Goal: Transaction & Acquisition: Obtain resource

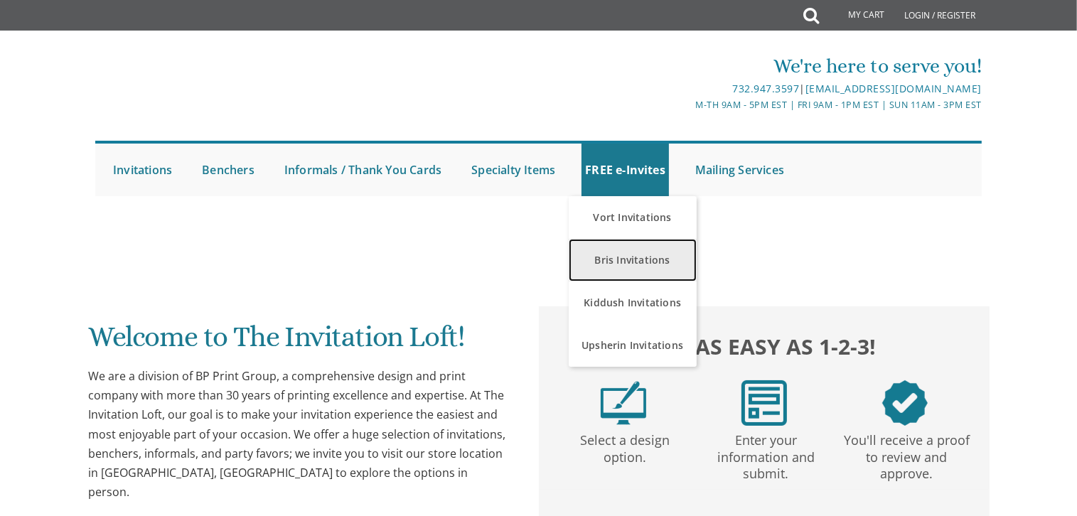
click at [620, 254] on link "Bris Invitations" at bounding box center [632, 260] width 128 height 43
click at [672, 262] on link "Bris Invitations" at bounding box center [632, 260] width 128 height 43
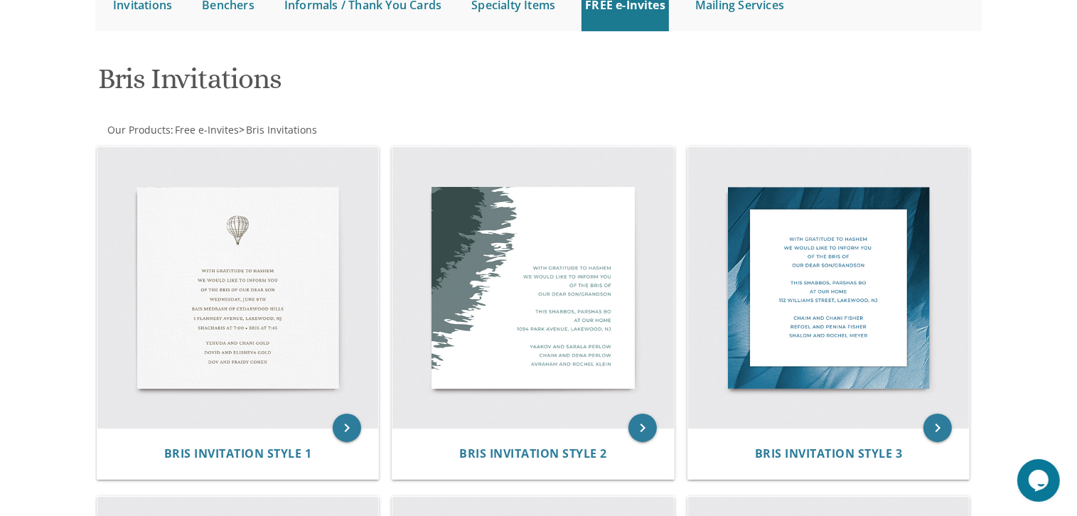
scroll to position [176, 0]
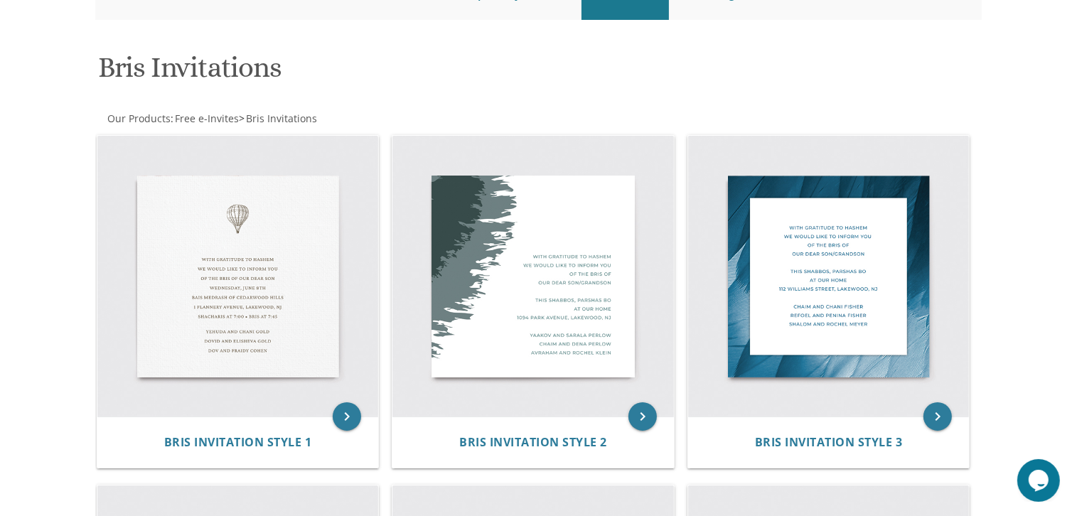
drag, startPoint x: 0, startPoint y: 0, endPoint x: 1092, endPoint y: 112, distance: 1097.2
click at [1076, 112] on html "My Cart Total: View Cart Item(s) Submit My Cart Total: View Cart Item(s) Login …" at bounding box center [538, 82] width 1077 height 516
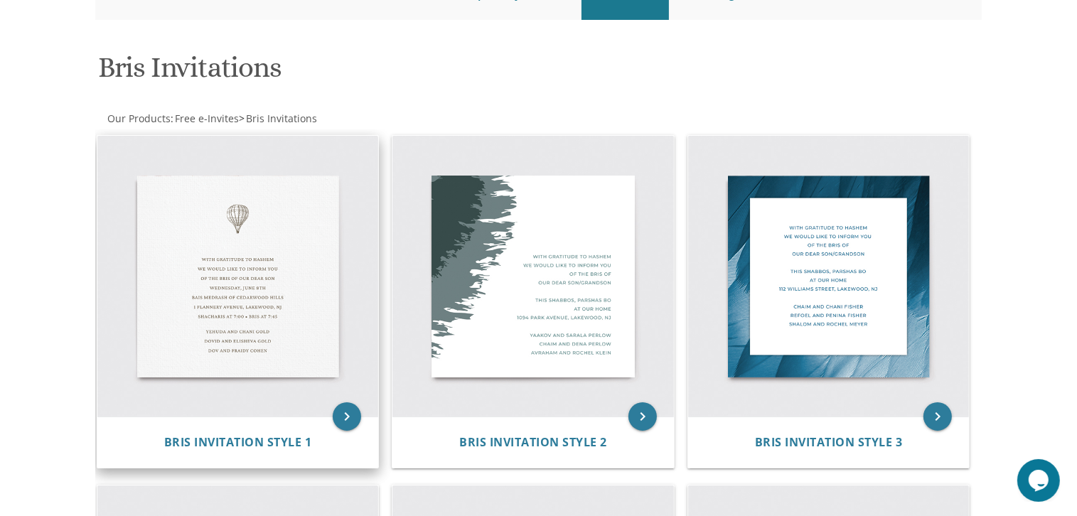
click at [278, 262] on img at bounding box center [237, 276] width 281 height 281
click at [242, 299] on img at bounding box center [237, 276] width 281 height 281
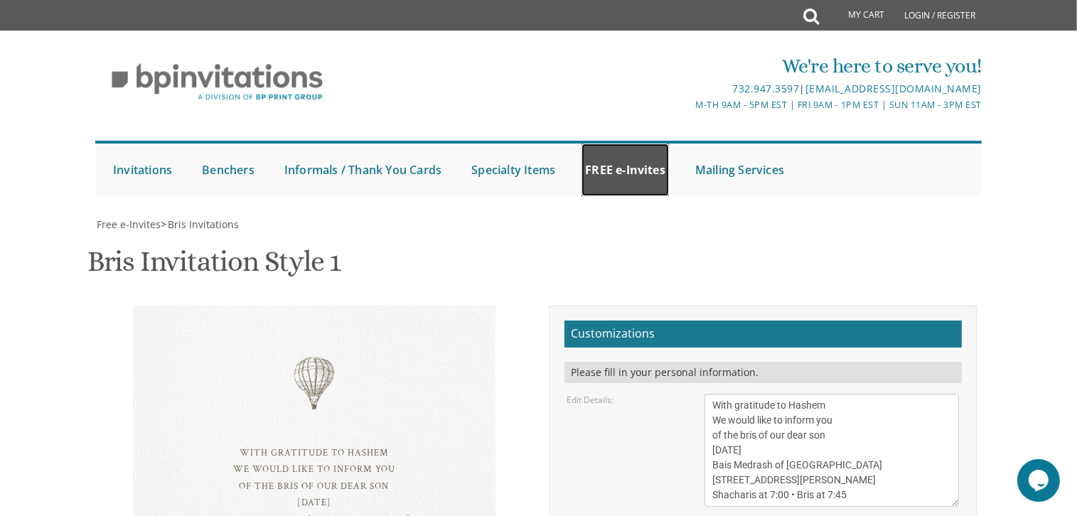
click at [637, 185] on link "FREE e-Invites" at bounding box center [624, 170] width 87 height 53
drag, startPoint x: 708, startPoint y: 404, endPoint x: 844, endPoint y: 257, distance: 200.1
click at [844, 320] on form "Customizations Please fill in your personal information. Edit Details: Edit Par…" at bounding box center [762, 509] width 397 height 379
